Goal: Task Accomplishment & Management: Manage account settings

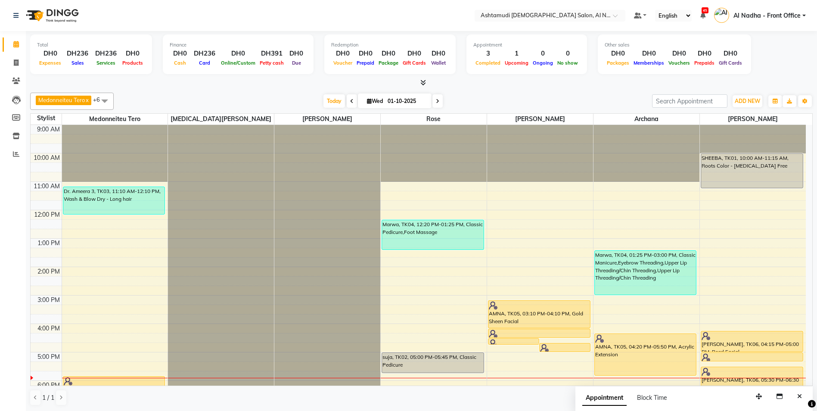
scroll to position [137, 0]
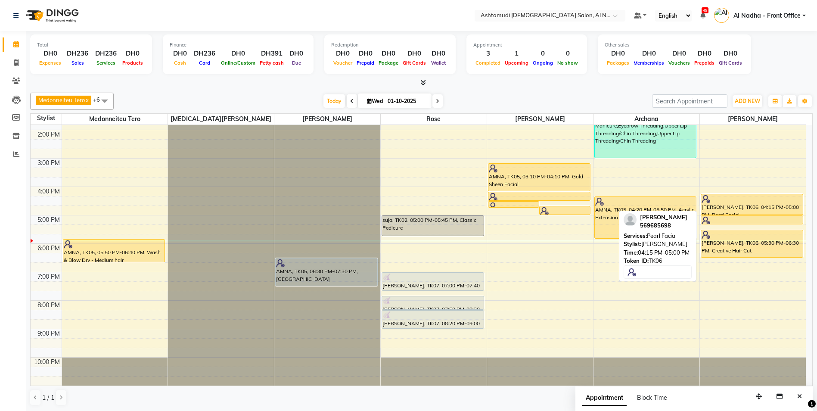
click at [719, 209] on div "[PERSON_NAME], TK06, 04:15 PM-05:00 PM, Pearl Facial" at bounding box center [753, 204] width 102 height 20
click at [719, 211] on div "[PERSON_NAME], TK06, 04:15 PM-05:00 PM, Pearl Facial" at bounding box center [753, 204] width 102 height 20
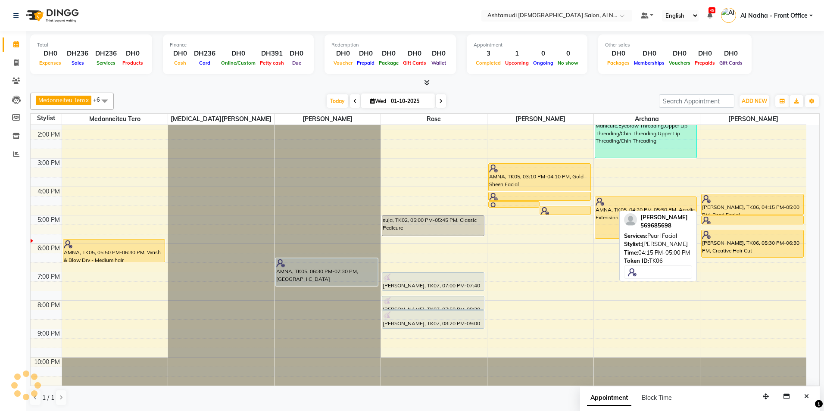
select select "1"
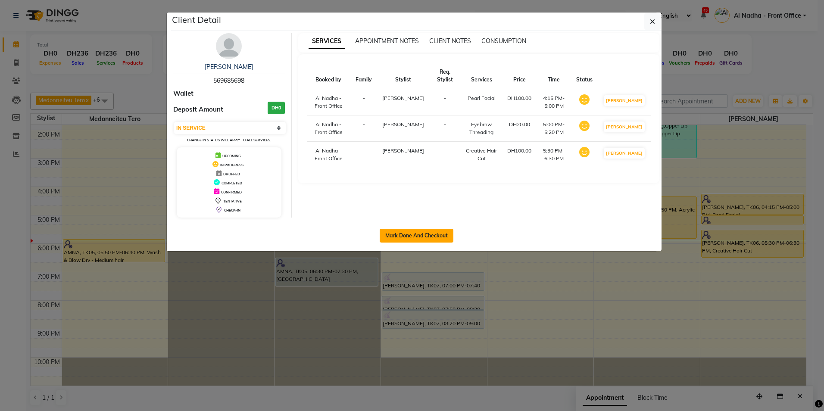
click at [409, 240] on button "Mark Done And Checkout" at bounding box center [417, 236] width 74 height 14
select select "7088"
select select "service"
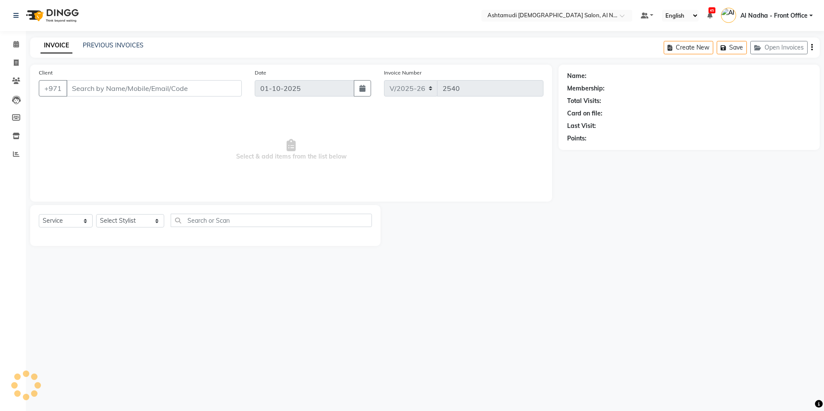
type input "569685698"
select select "92957"
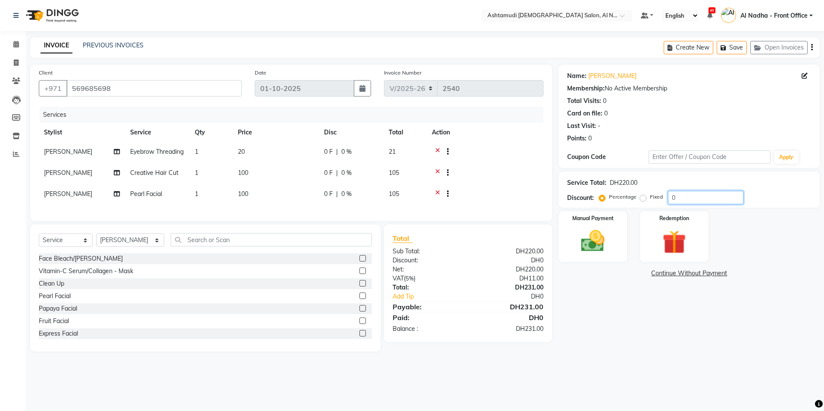
click at [713, 198] on input "0" at bounding box center [705, 197] width 75 height 13
type input "025"
click at [605, 236] on img at bounding box center [593, 241] width 40 height 28
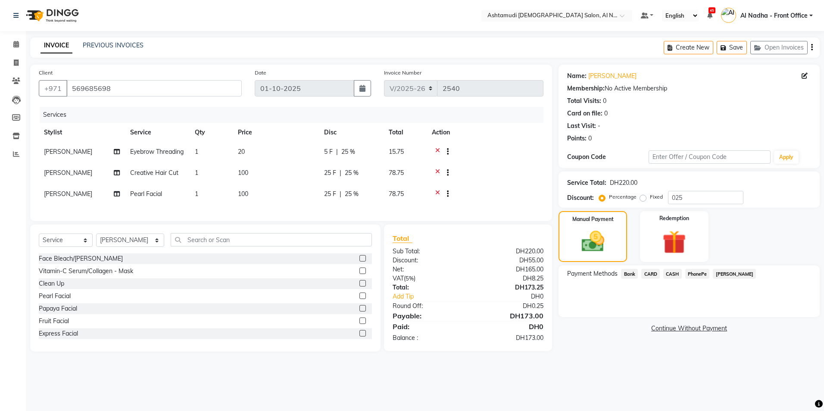
click at [655, 272] on span "CARD" at bounding box center [650, 274] width 19 height 10
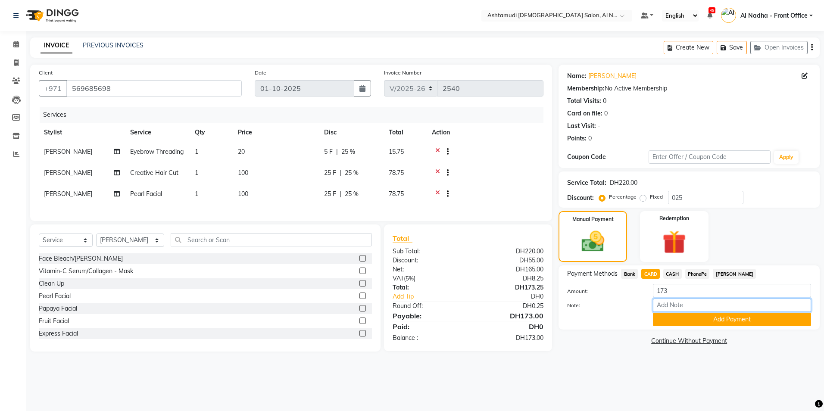
click at [663, 300] on input "Note:" at bounding box center [732, 305] width 158 height 13
type input "sreerenjini"
click at [675, 319] on button "Add Payment" at bounding box center [732, 319] width 158 height 13
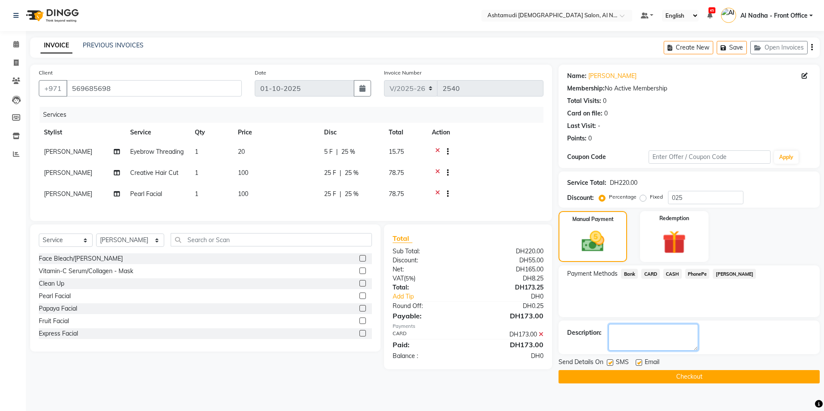
click at [674, 332] on textarea at bounding box center [653, 337] width 90 height 27
type textarea "9589"
click at [642, 379] on button "Checkout" at bounding box center [688, 376] width 261 height 13
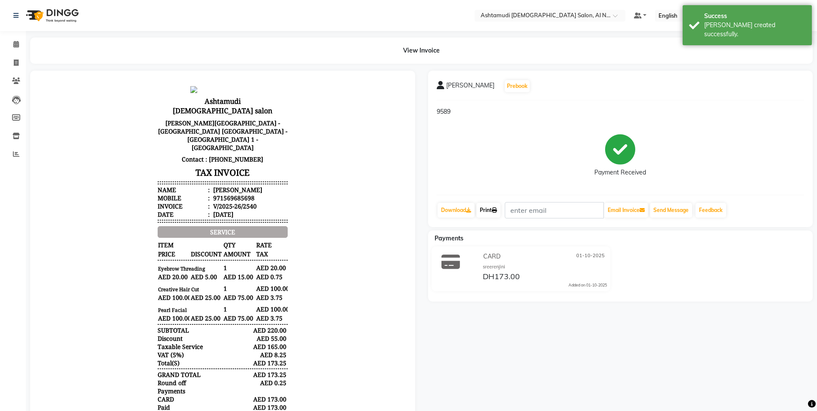
click at [480, 208] on link "Print" at bounding box center [489, 210] width 24 height 15
click at [16, 44] on icon at bounding box center [16, 44] width 6 height 6
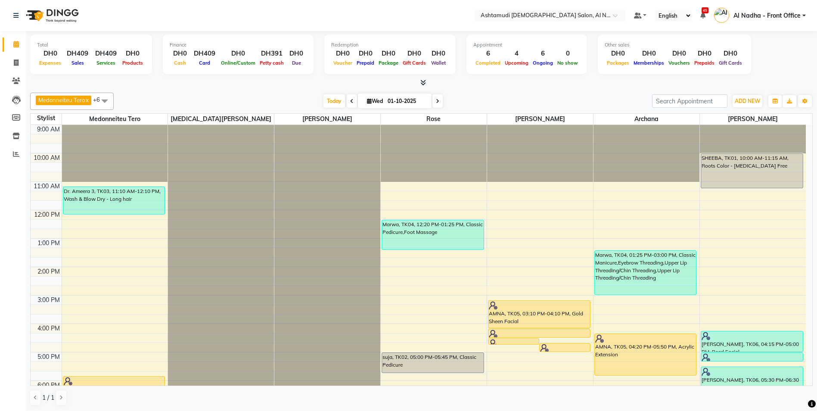
scroll to position [129, 0]
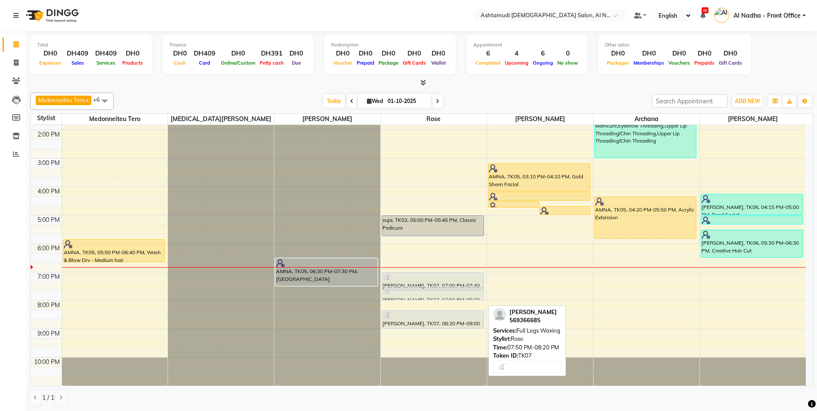
drag, startPoint x: 430, startPoint y: 306, endPoint x: 430, endPoint y: 295, distance: 11.6
click at [430, 295] on div "Marwa, TK04, 12:20 PM-01:25 PM, Classic Pedicure,Foot Massage suja, TK02, 05:00…" at bounding box center [434, 187] width 106 height 398
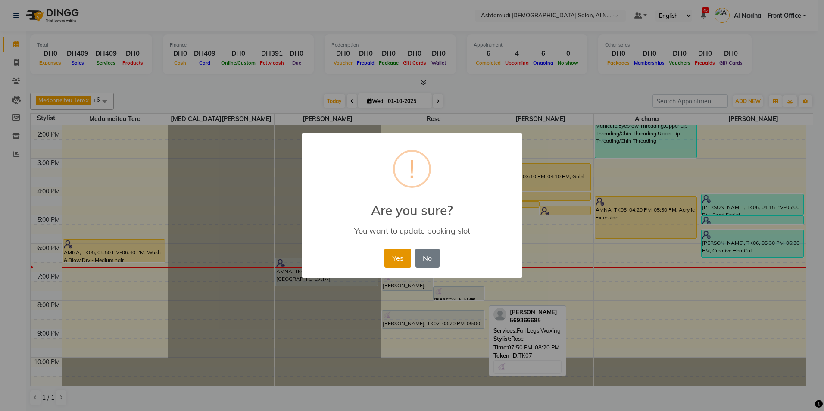
click at [401, 262] on button "Yes" at bounding box center [397, 258] width 26 height 19
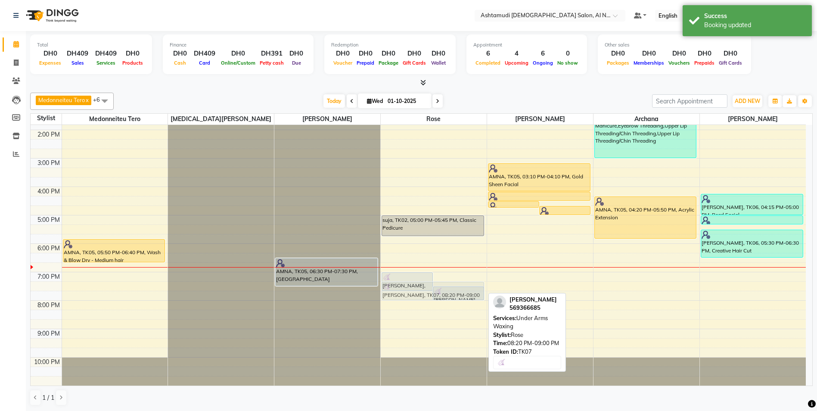
click at [427, 294] on div "vidhula, TK07, 07:00 PM-07:40 PM, Full Arms Waxing vidhula, TK07, 07:30 PM-08:0…" at bounding box center [434, 187] width 106 height 398
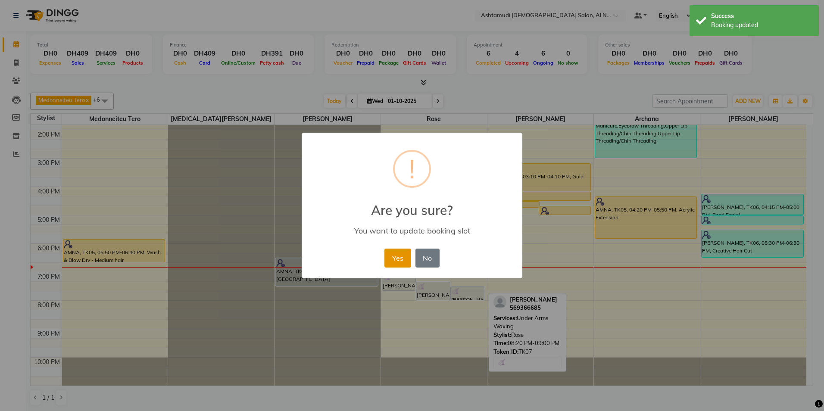
click at [396, 260] on button "Yes" at bounding box center [397, 258] width 26 height 19
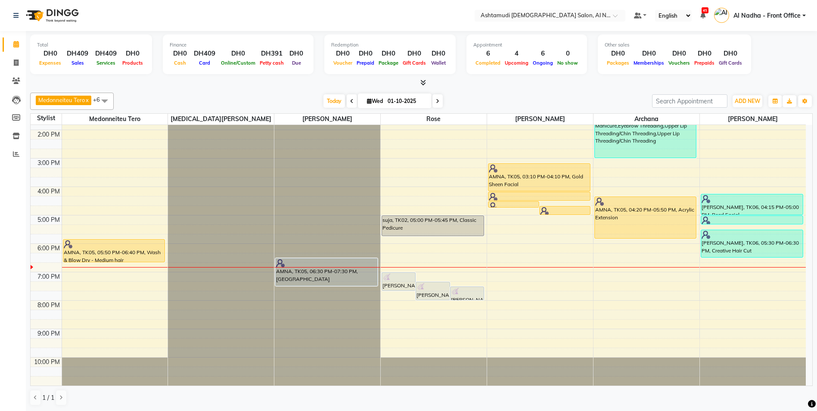
click at [106, 99] on span at bounding box center [104, 101] width 17 height 16
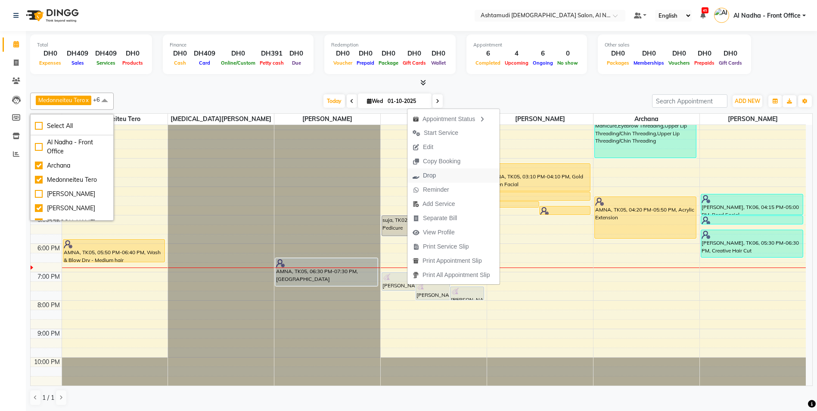
click at [438, 173] on span "Drop" at bounding box center [425, 175] width 34 height 14
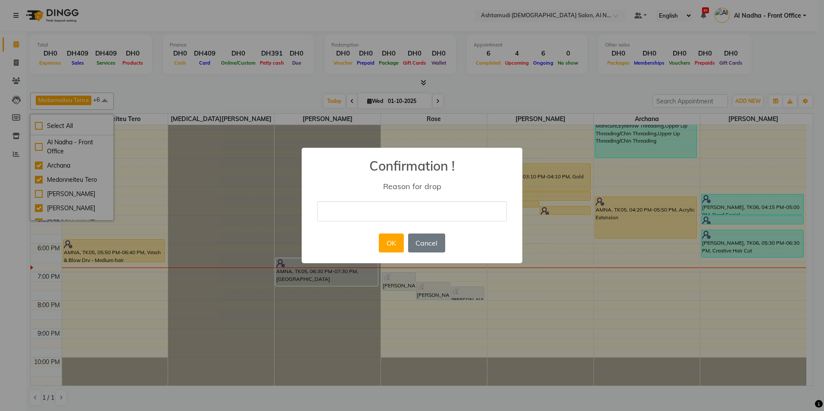
click at [378, 207] on input "text" at bounding box center [412, 211] width 190 height 20
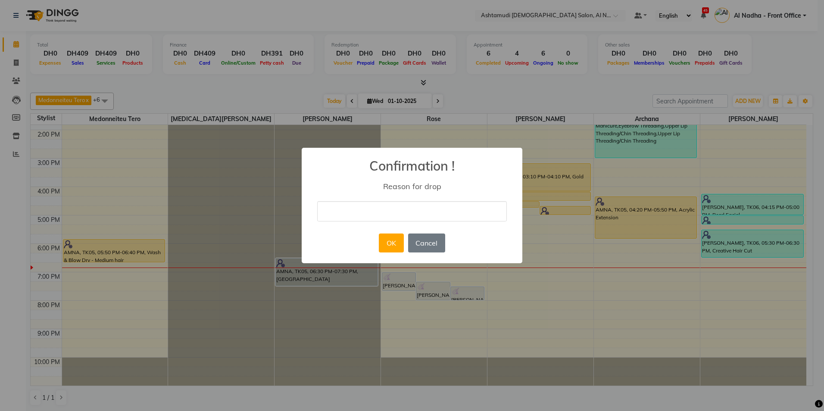
type input "Cancelle by client"
click at [390, 243] on button "OK" at bounding box center [391, 243] width 25 height 19
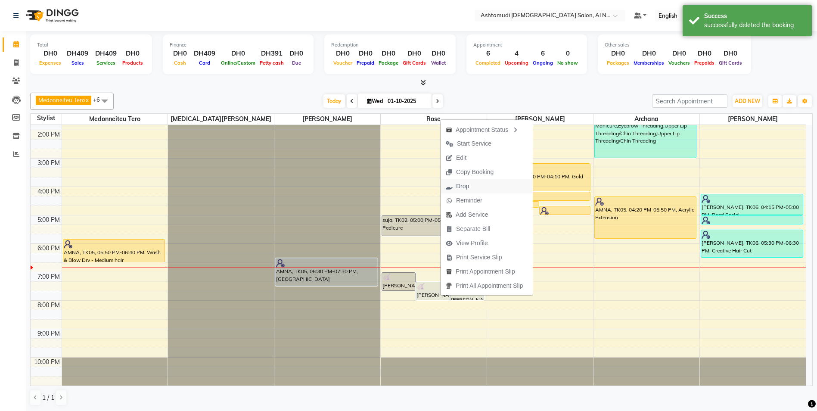
click at [477, 190] on button "Drop" at bounding box center [487, 186] width 92 height 14
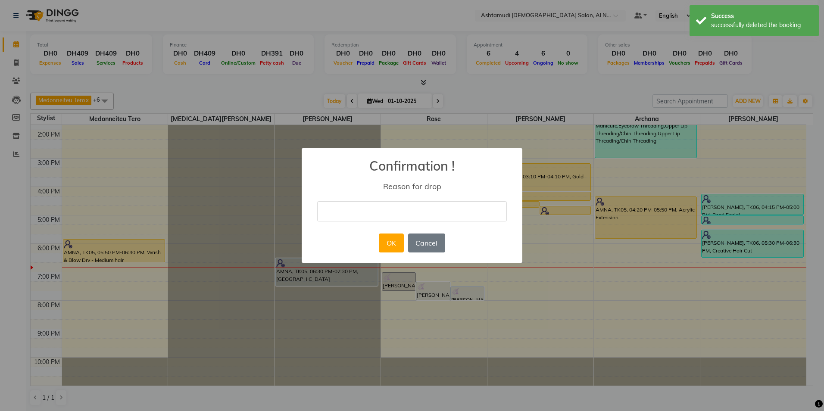
click at [380, 207] on input "text" at bounding box center [412, 211] width 190 height 20
type input "Cancelle by client"
click at [385, 240] on button "OK" at bounding box center [391, 243] width 25 height 19
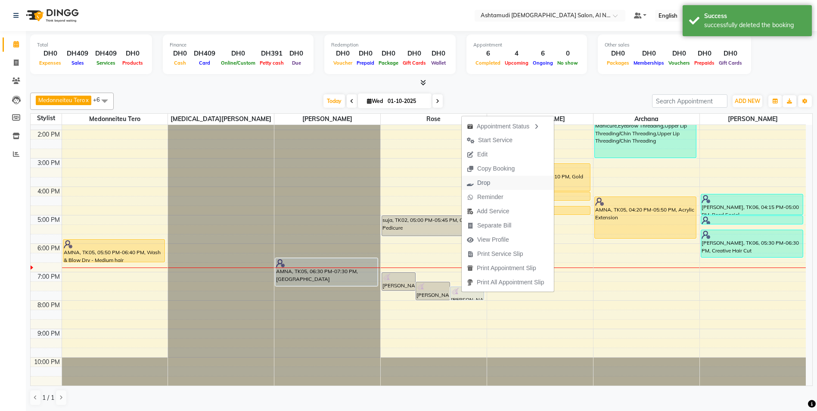
click at [482, 184] on span "Drop" at bounding box center [483, 182] width 13 height 9
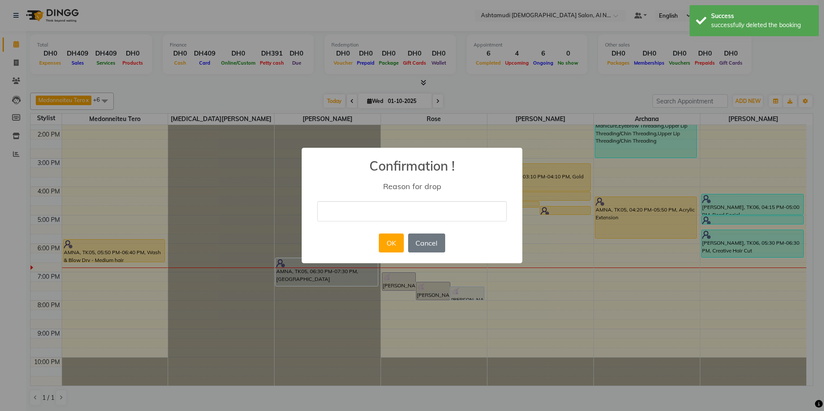
click at [361, 216] on input "text" at bounding box center [412, 211] width 190 height 20
type input "Cancelle by client"
click at [390, 241] on button "OK" at bounding box center [391, 243] width 25 height 19
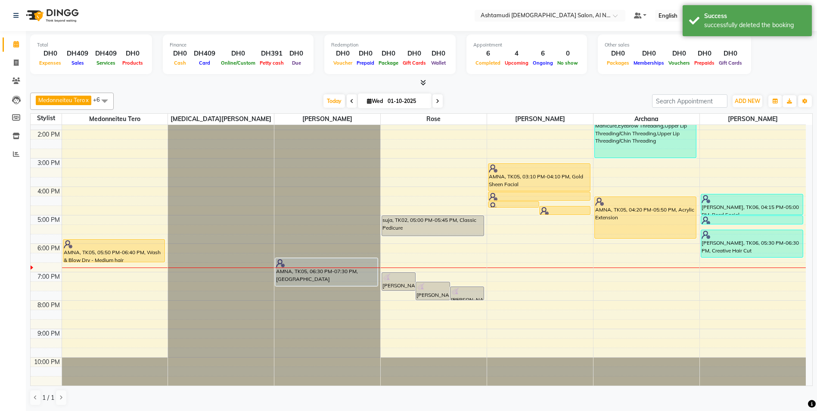
click at [435, 103] on span at bounding box center [438, 100] width 10 height 13
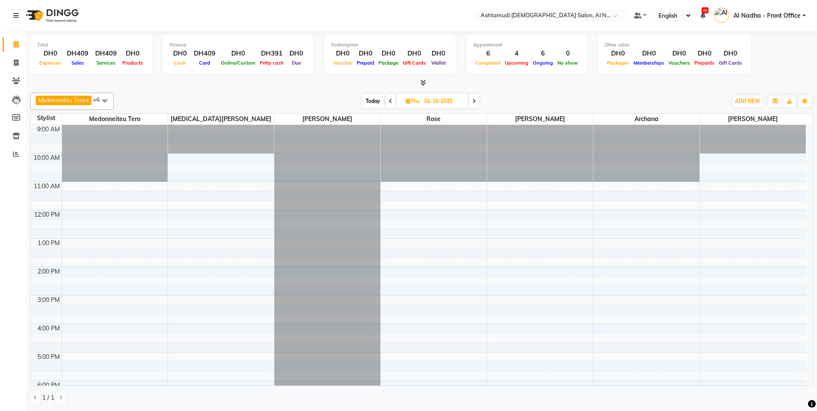
click at [389, 99] on icon at bounding box center [390, 101] width 3 height 5
type input "01-10-2025"
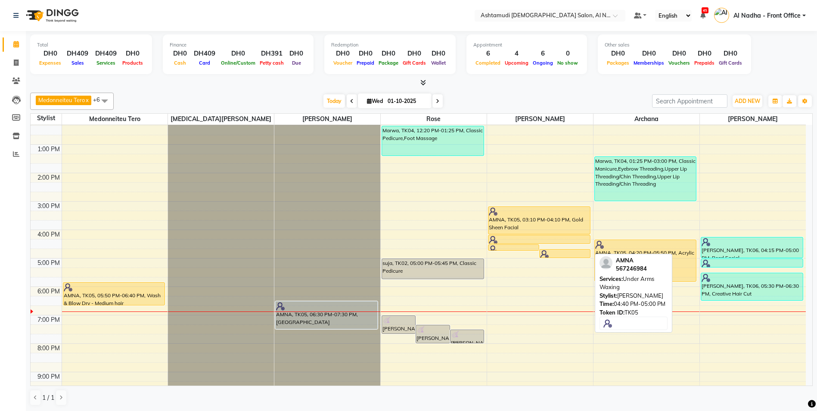
scroll to position [137, 0]
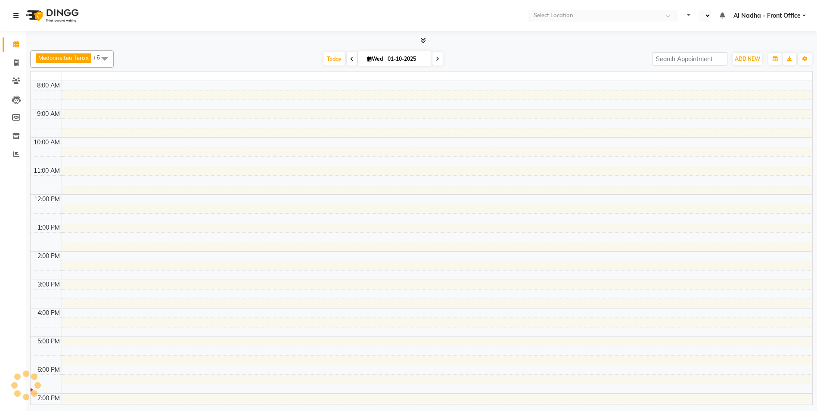
select select "en"
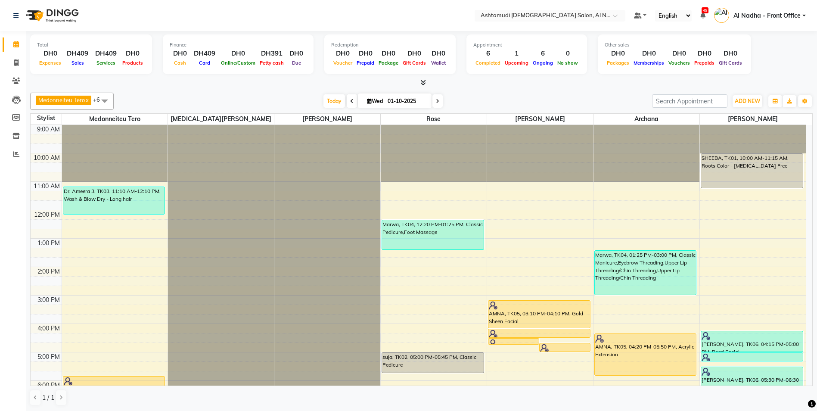
scroll to position [129, 0]
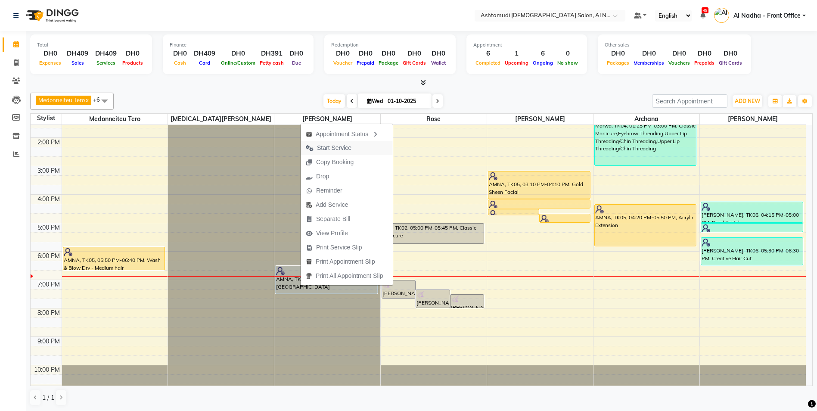
click at [345, 146] on span "Start Service" at bounding box center [334, 147] width 34 height 9
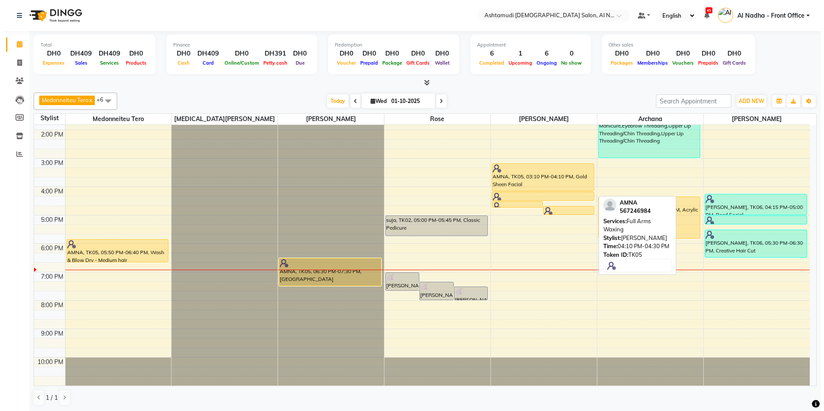
scroll to position [0, 0]
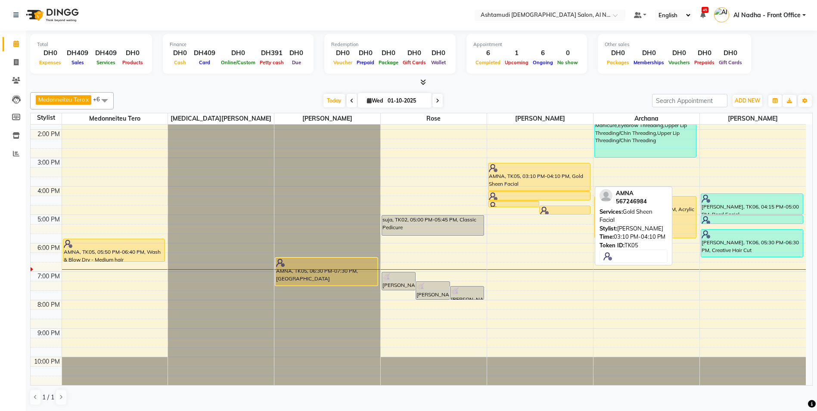
click at [520, 188] on div "AMNA, TK05, 03:10 PM-04:10 PM, Gold Sheen Facial" at bounding box center [540, 176] width 102 height 27
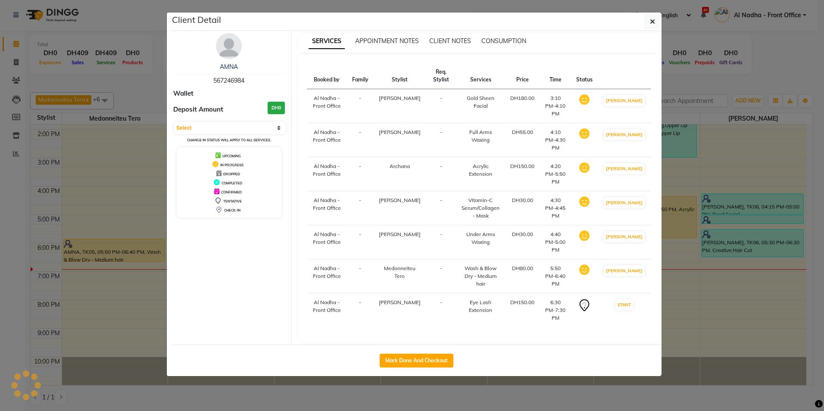
select select "1"
click at [389, 354] on button "Mark Done And Checkout" at bounding box center [417, 361] width 74 height 14
select select "service"
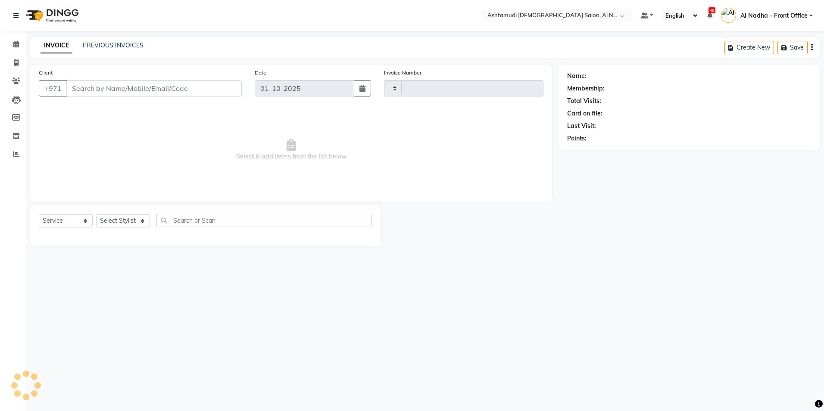
type input "2541"
select select "7088"
type input "567246984"
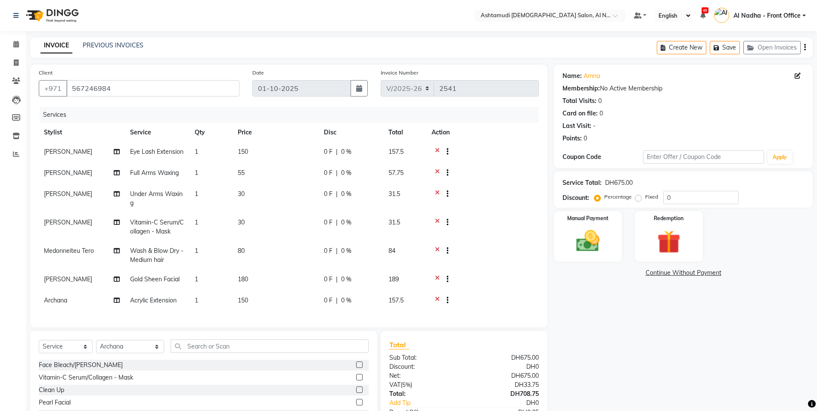
click at [437, 191] on icon at bounding box center [437, 195] width 5 height 11
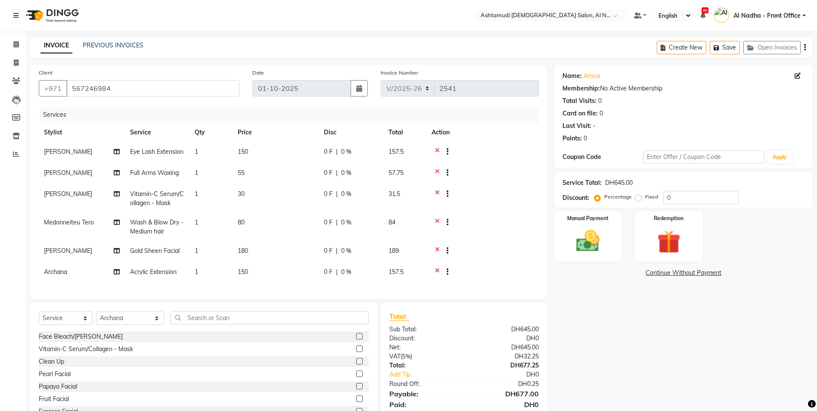
click at [437, 193] on icon at bounding box center [437, 195] width 5 height 11
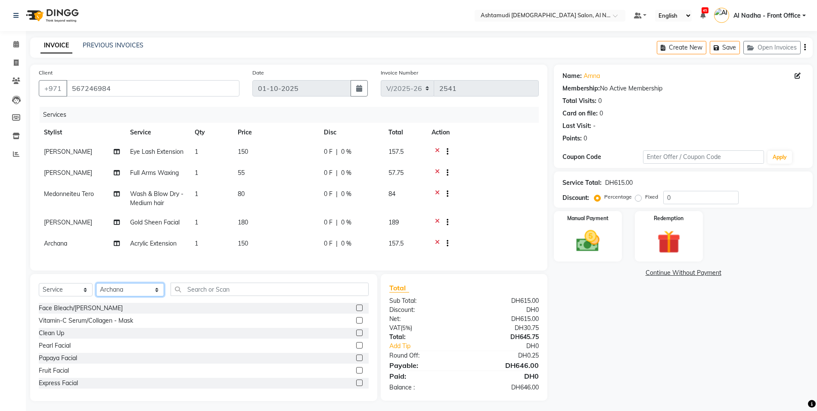
click at [133, 296] on select "Select Stylist Al Nadha - Front Office Archana Medonneiteu Tero Mehwish Mubeen …" at bounding box center [130, 289] width 68 height 13
select select "71437"
click at [96, 290] on select "Select Stylist Al Nadha - Front Office Archana Medonneiteu Tero Mehwish Mubeen …" at bounding box center [130, 289] width 68 height 13
click at [212, 295] on input "text" at bounding box center [270, 289] width 198 height 13
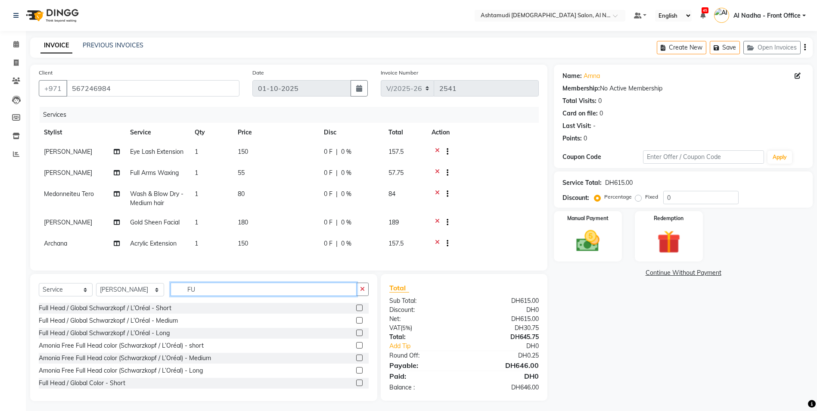
type input "F"
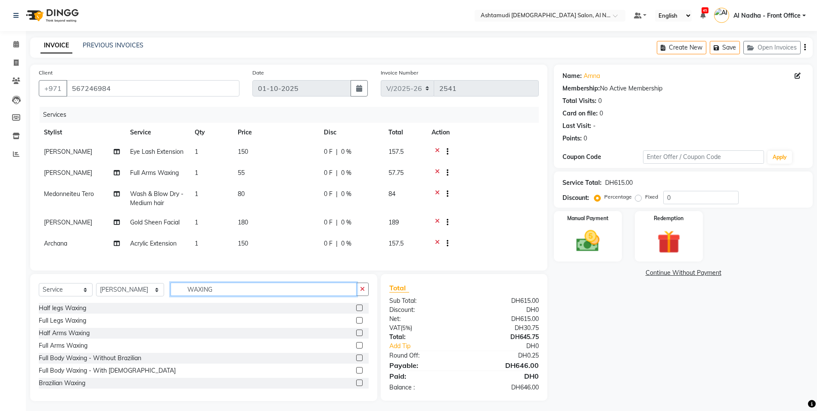
scroll to position [86, 0]
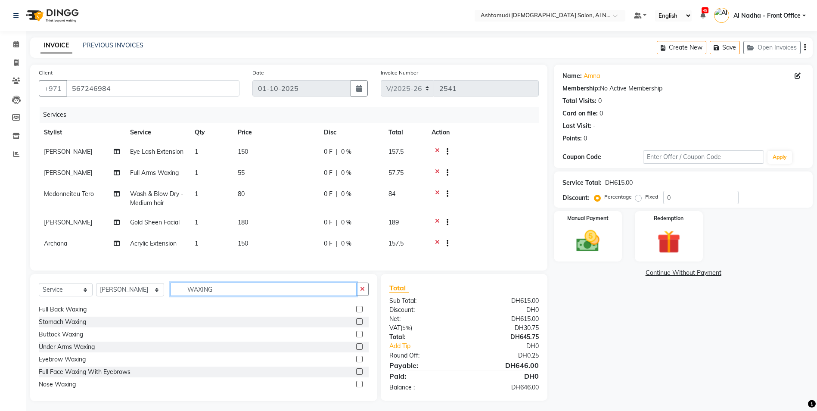
type input "WAXING"
click at [356, 325] on label at bounding box center [359, 321] width 6 height 6
click at [356, 325] on input "checkbox" at bounding box center [359, 322] width 6 height 6
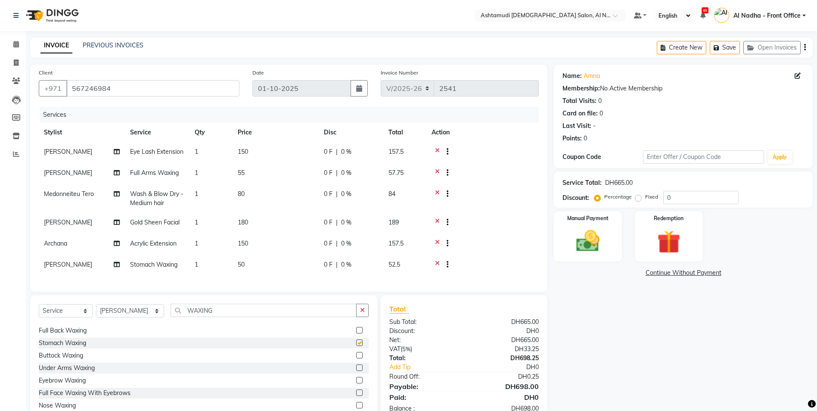
checkbox input "false"
click at [437, 219] on icon at bounding box center [437, 223] width 5 height 11
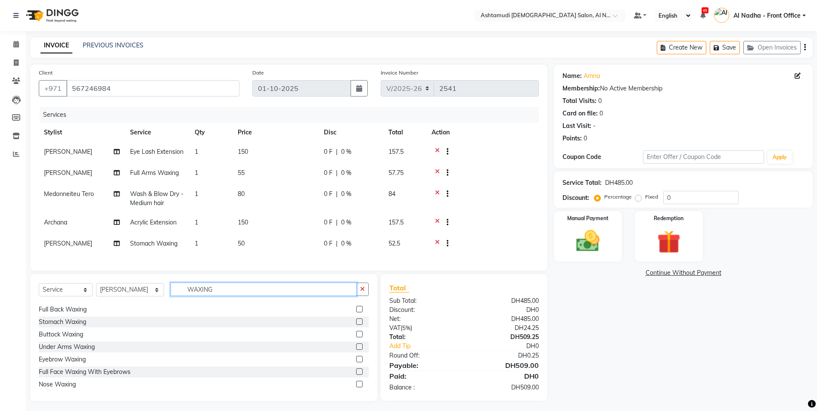
click at [213, 296] on input "WAXING" at bounding box center [264, 289] width 186 height 13
type input "W"
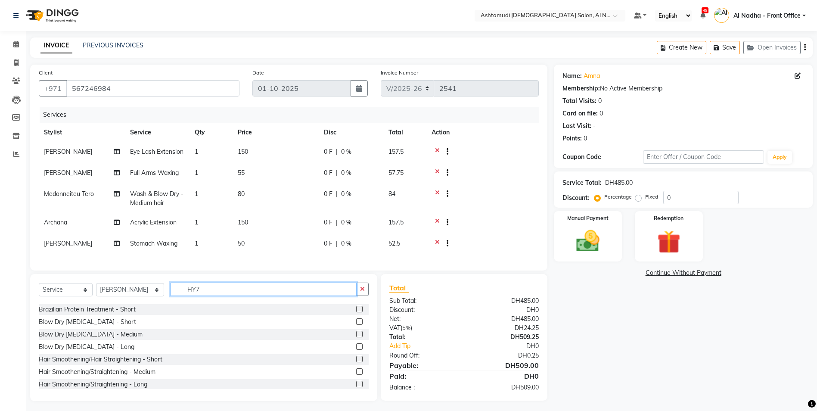
scroll to position [0, 0]
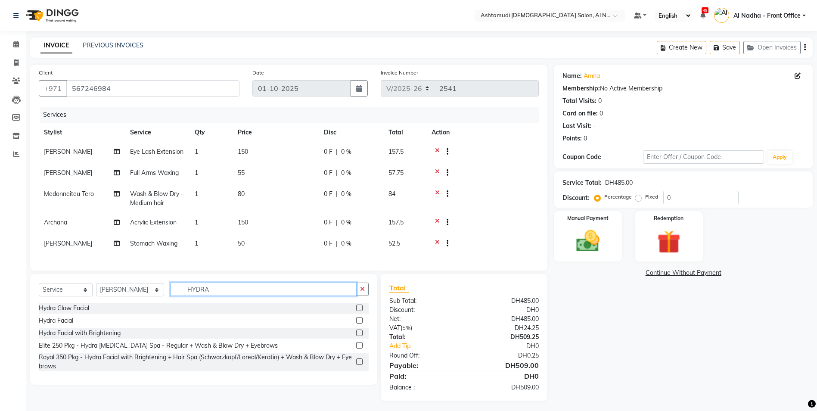
type input "HYDRA"
click at [362, 311] on label at bounding box center [359, 308] width 6 height 6
click at [362, 311] on input "checkbox" at bounding box center [359, 309] width 6 height 6
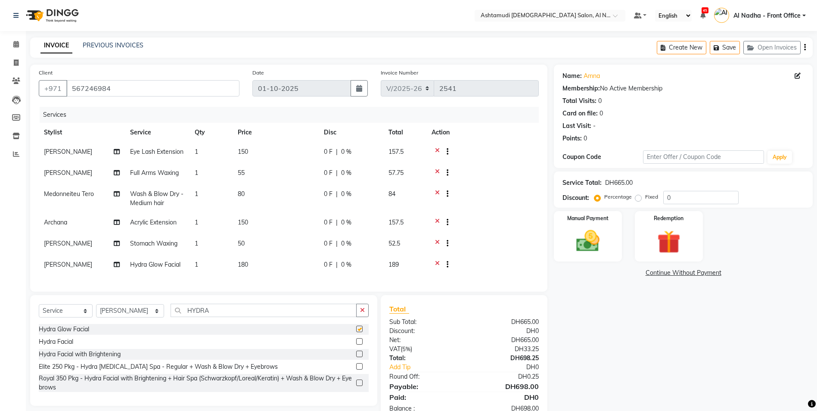
checkbox input "false"
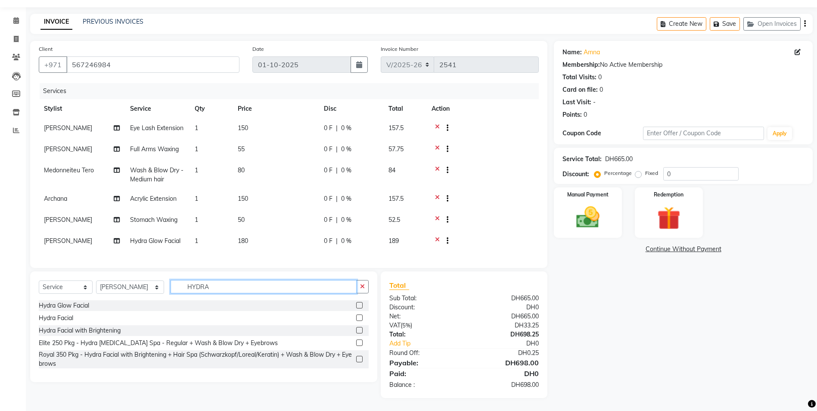
click at [206, 287] on input "HYDRA" at bounding box center [264, 286] width 186 height 13
type input "H"
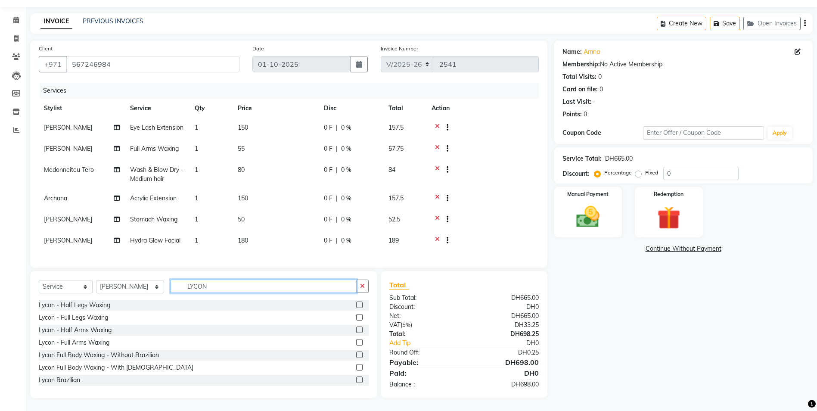
scroll to position [86, 0]
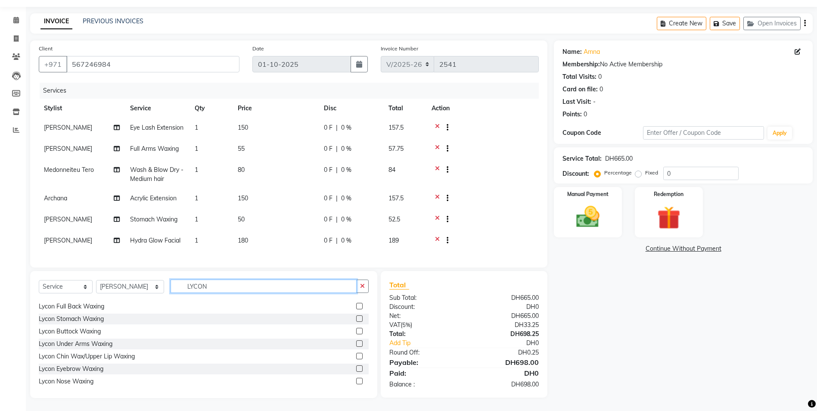
type input "LYCON"
click at [356, 371] on label at bounding box center [359, 368] width 6 height 6
click at [356, 371] on input "checkbox" at bounding box center [359, 369] width 6 height 6
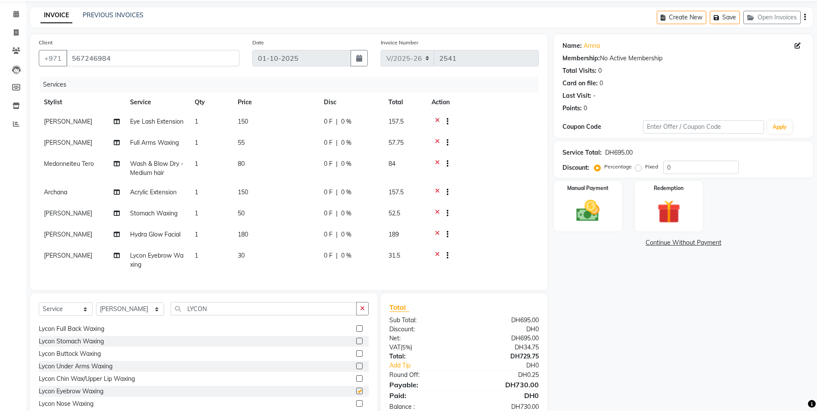
checkbox input "false"
click at [356, 382] on label at bounding box center [359, 378] width 6 height 6
click at [356, 382] on input "checkbox" at bounding box center [359, 379] width 6 height 6
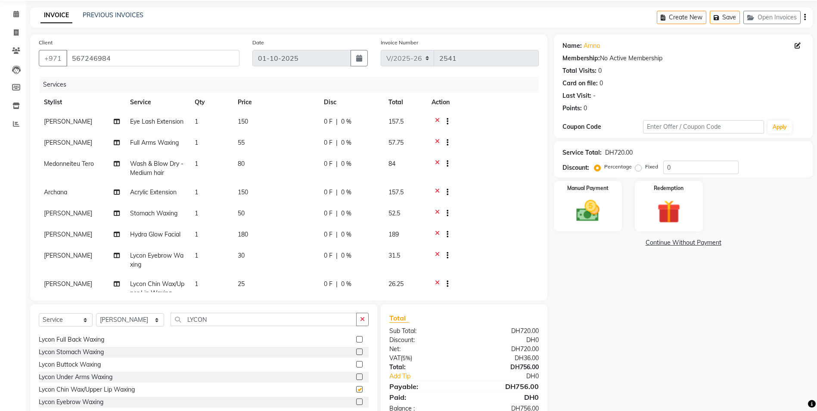
checkbox input "false"
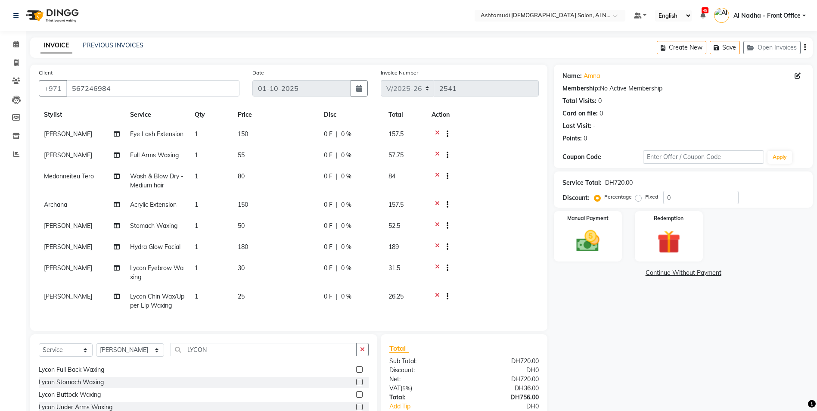
scroll to position [0, 0]
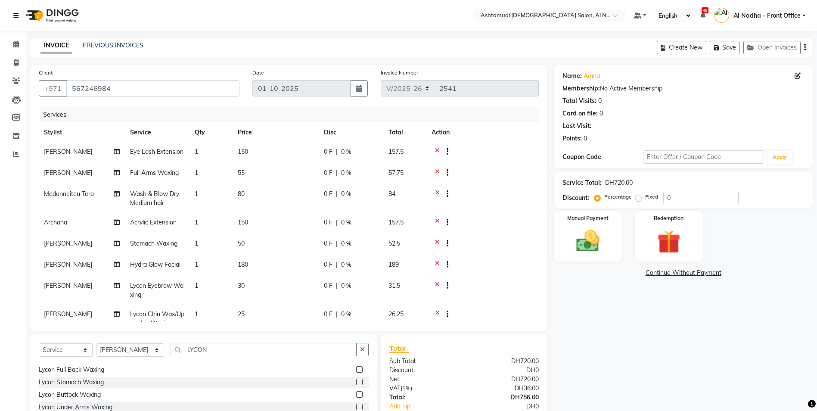
click at [72, 152] on span "[PERSON_NAME]" at bounding box center [68, 152] width 48 height 8
select select "60077"
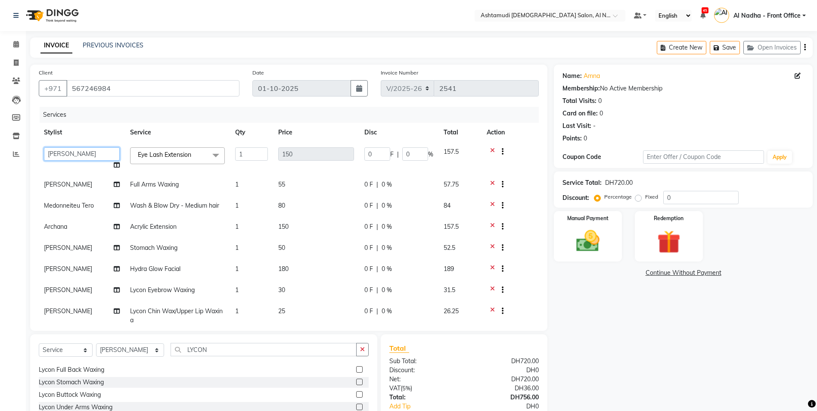
click at [72, 152] on select "Al Nadha - Front Office Archana Medonneiteu Tero Mehwish Mubeen Minu Khati Mumt…" at bounding box center [82, 153] width 76 height 13
select select "62799"
click at [641, 360] on div "Name: Amna Membership: No Active Membership Total Visits: 0 Card on file: 0 Las…" at bounding box center [686, 263] width 265 height 397
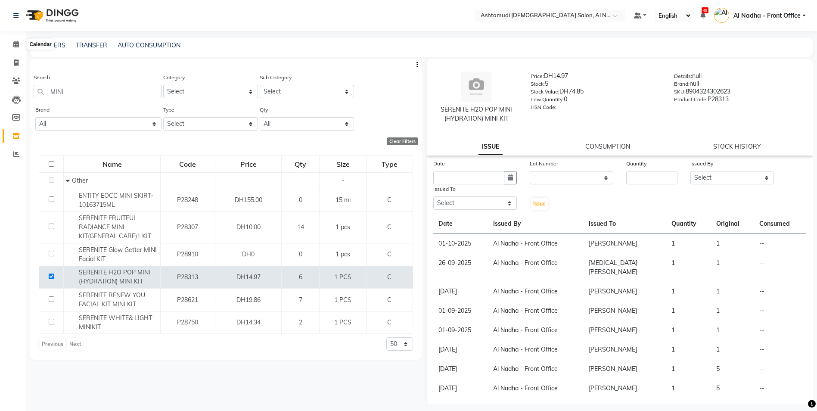
select select
click at [17, 43] on icon at bounding box center [16, 44] width 6 height 6
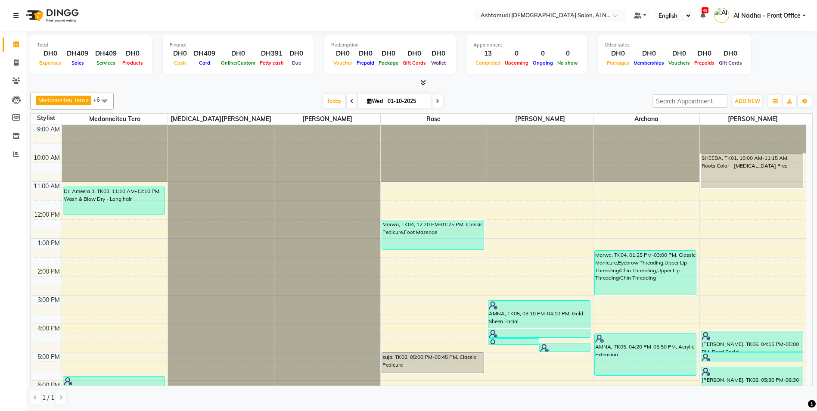
click at [103, 99] on span at bounding box center [104, 101] width 17 height 16
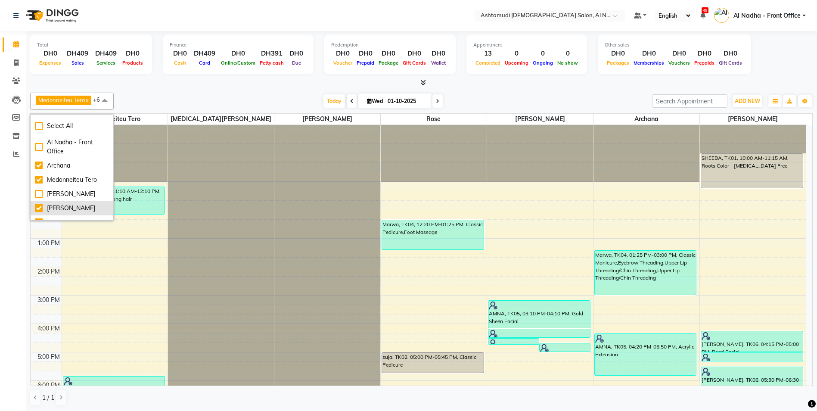
scroll to position [86, 0]
click at [38, 149] on div "Nadee" at bounding box center [72, 150] width 74 height 9
checkbox input "true"
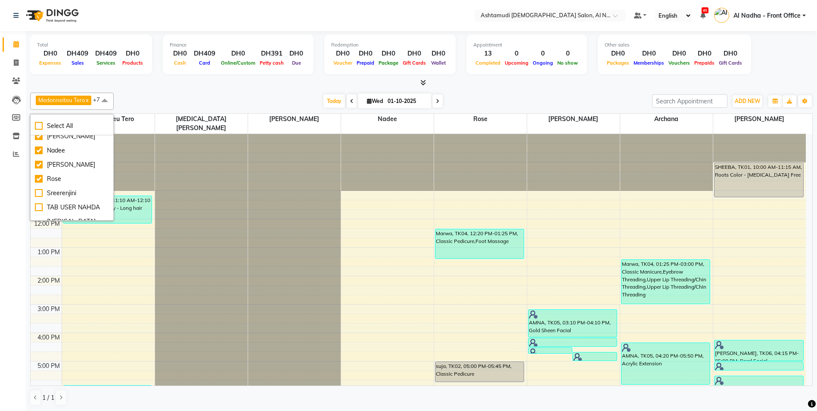
scroll to position [129, 0]
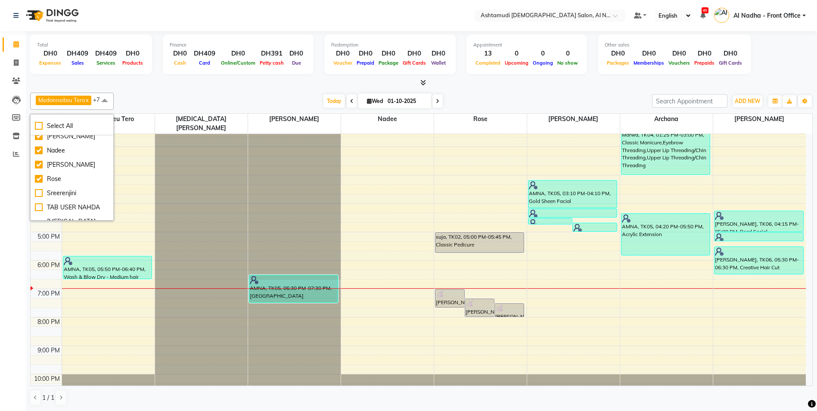
drag, startPoint x: 296, startPoint y: 279, endPoint x: 369, endPoint y: 273, distance: 73.5
click at [369, 273] on div "9:00 AM 10:00 AM 11:00 AM 12:00 PM 1:00 PM 2:00 PM 3:00 PM 4:00 PM 5:00 PM 6:00…" at bounding box center [419, 204] width 776 height 398
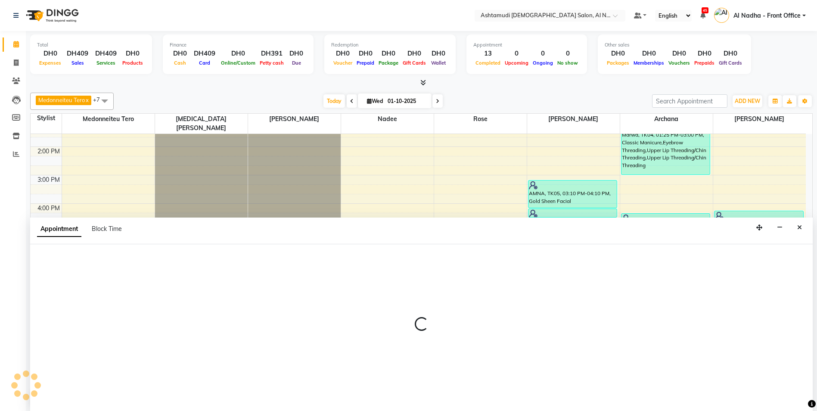
scroll to position [0, 0]
select select "60077"
select select "tentative"
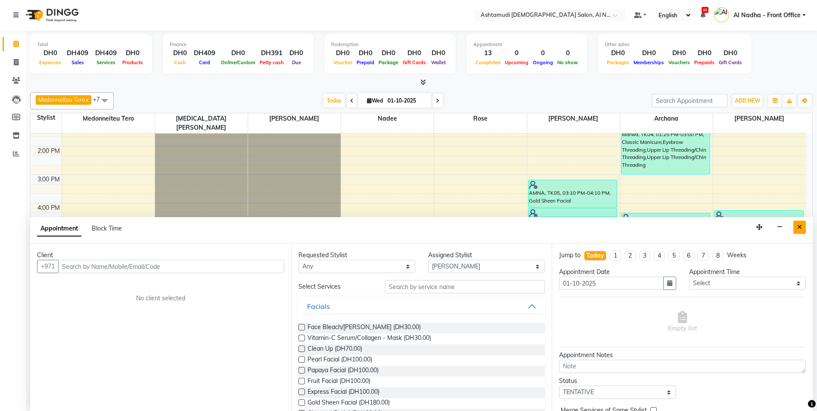
click at [800, 226] on icon "Close" at bounding box center [800, 227] width 5 height 6
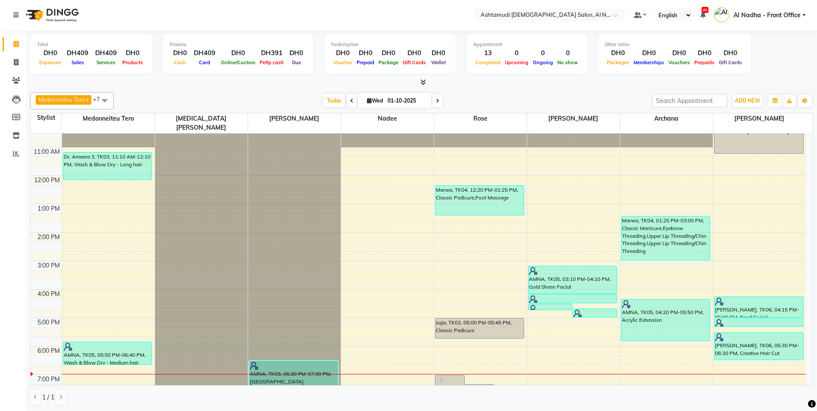
scroll to position [0, 0]
